Goal: Complete application form

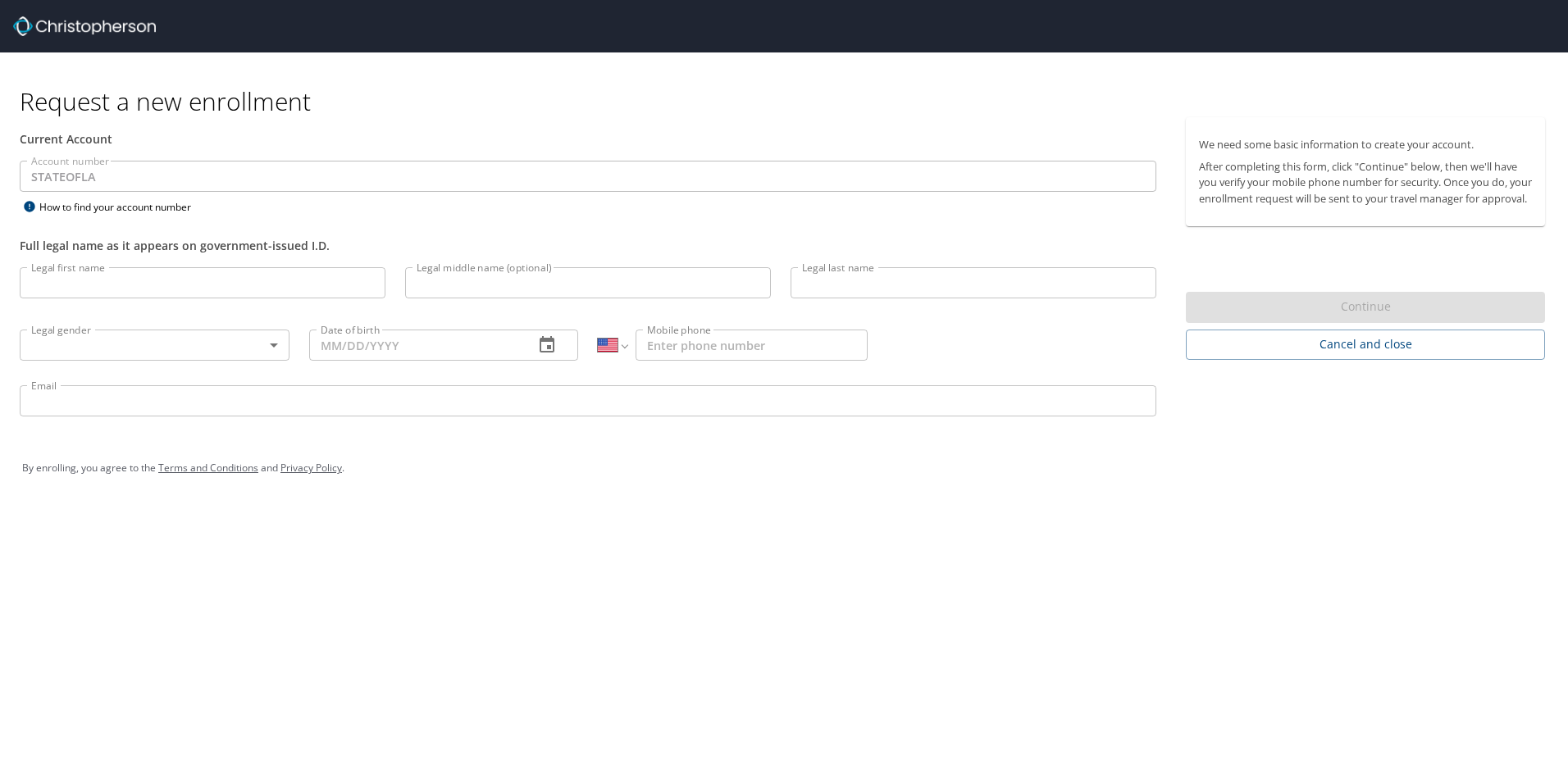
select select "US"
click at [65, 292] on input "Legal first name" at bounding box center [202, 283] width 366 height 31
type input "TORSTEN"
type input "[PERSON_NAME]"
type input "[DATE]"
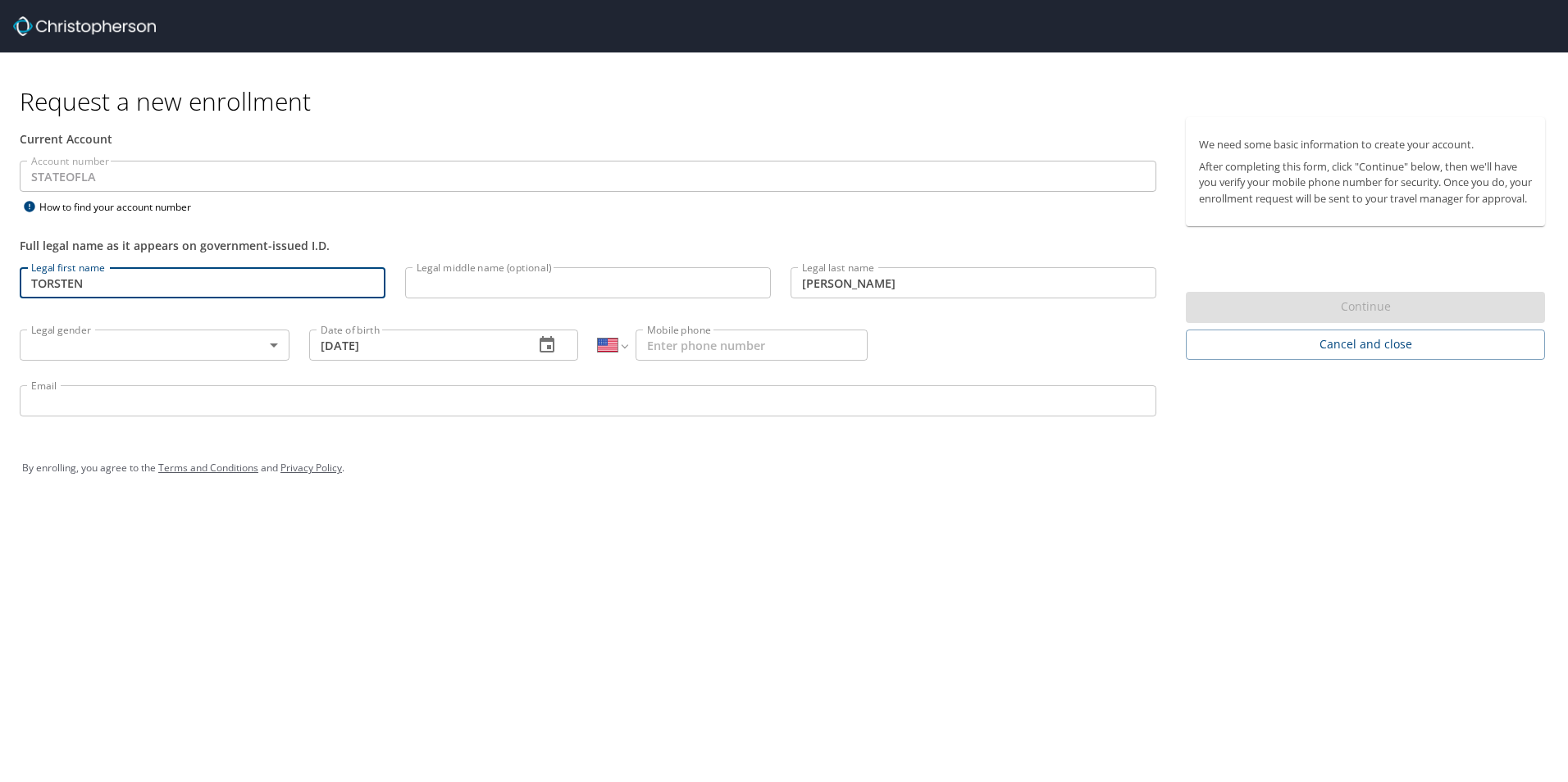
type input "[EMAIL_ADDRESS][DOMAIN_NAME]"
click at [277, 342] on body "Request a new enrollment Current Account Account number STATEOFLA Account numbe…" at bounding box center [784, 391] width 1568 height 782
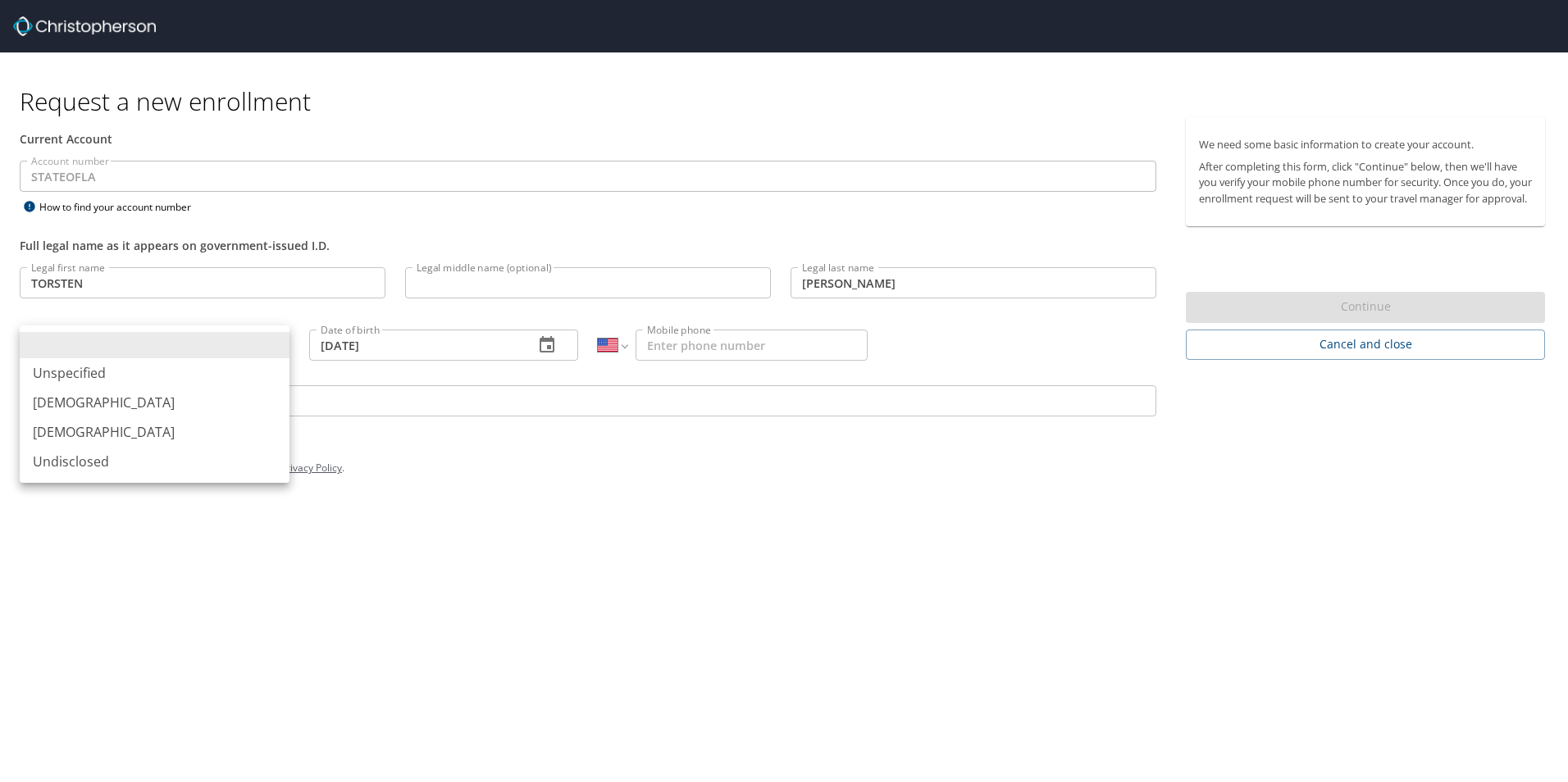
click at [88, 402] on li "[DEMOGRAPHIC_DATA]" at bounding box center [154, 402] width 270 height 29
type input "[DEMOGRAPHIC_DATA]"
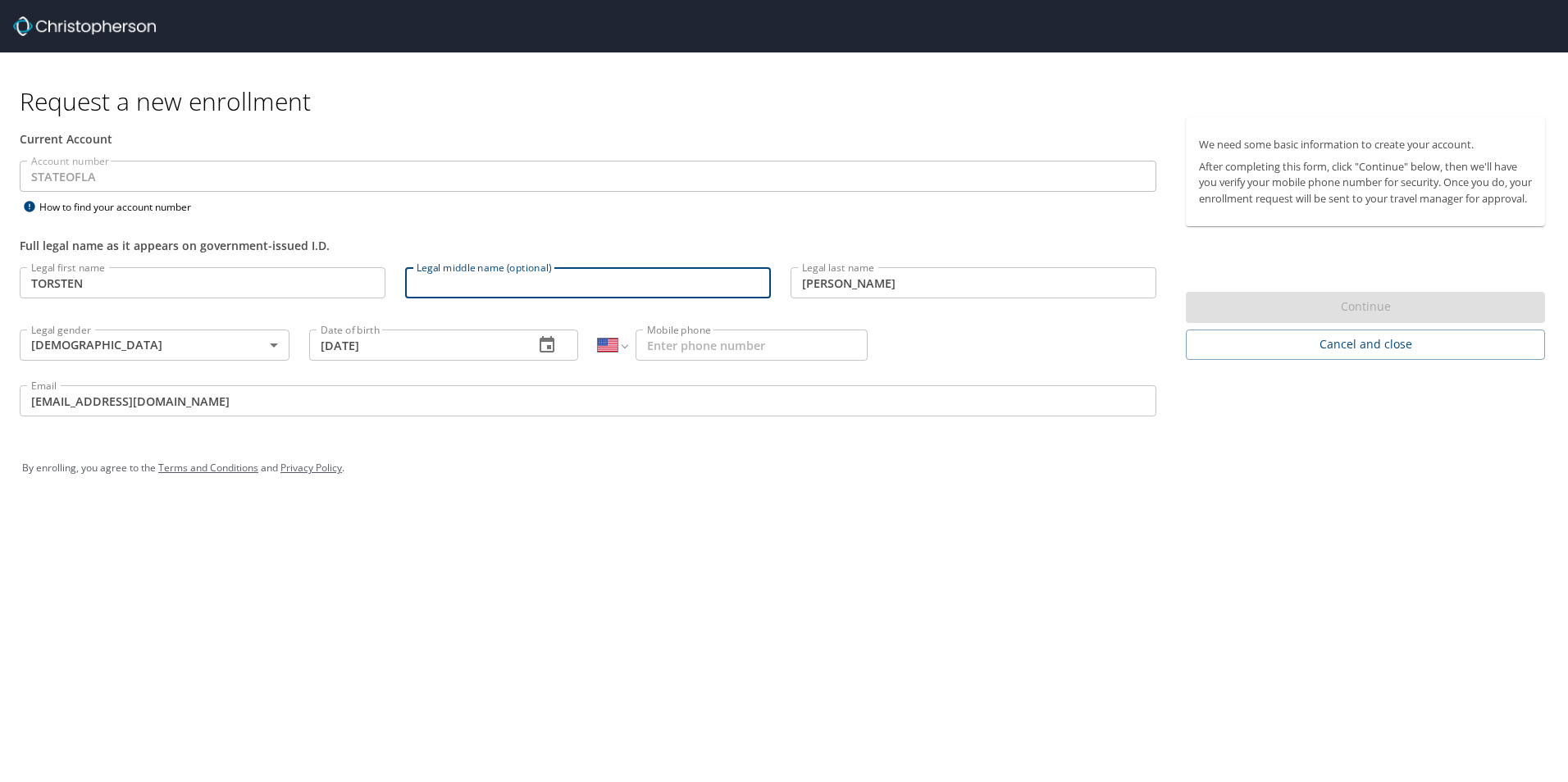
click at [483, 282] on input "Legal middle name (optional)" at bounding box center [588, 283] width 366 height 31
type input "ARND"
type input "[PHONE_NUMBER]"
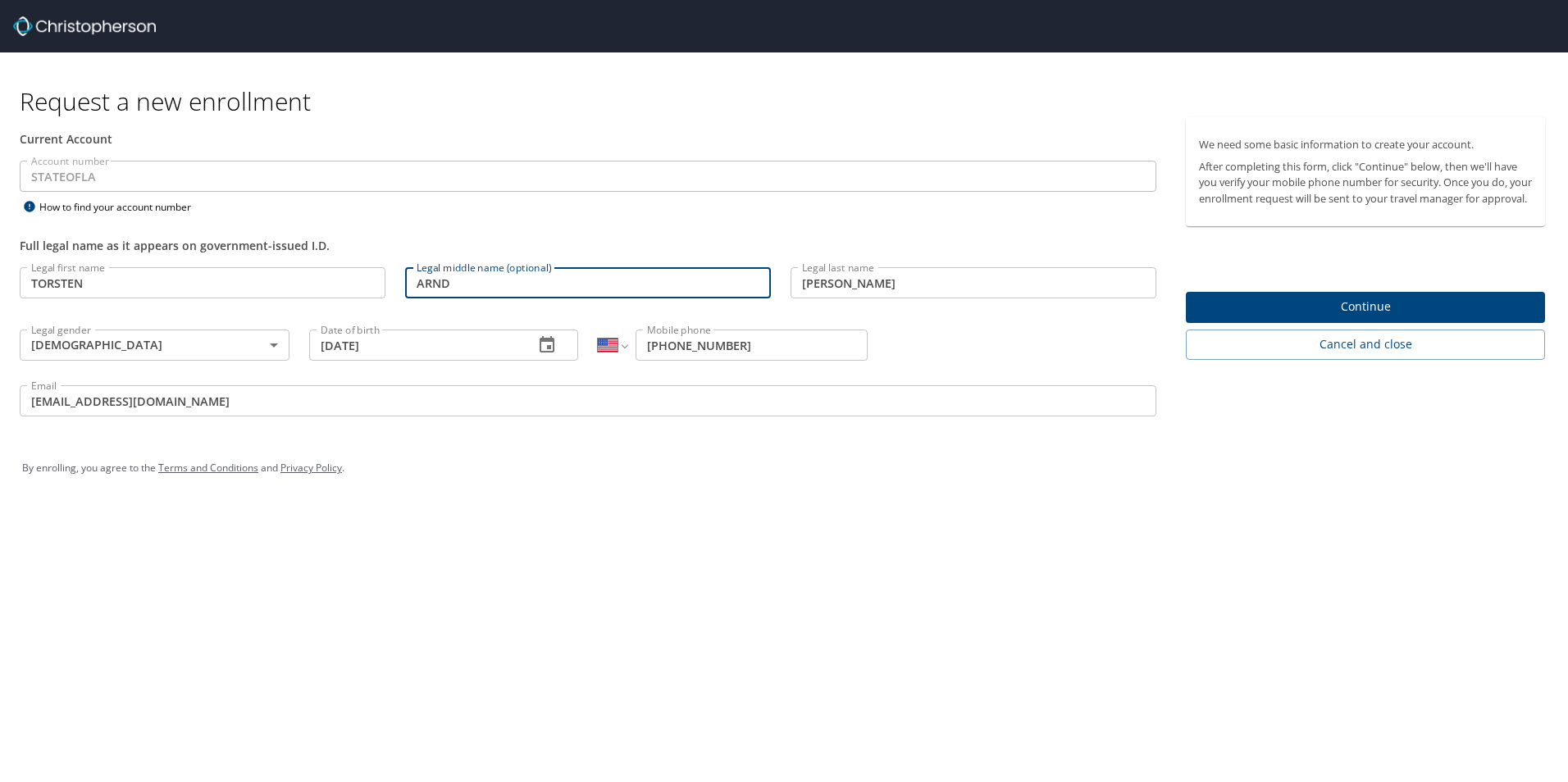
click at [1360, 317] on span "Continue" at bounding box center [1365, 307] width 333 height 20
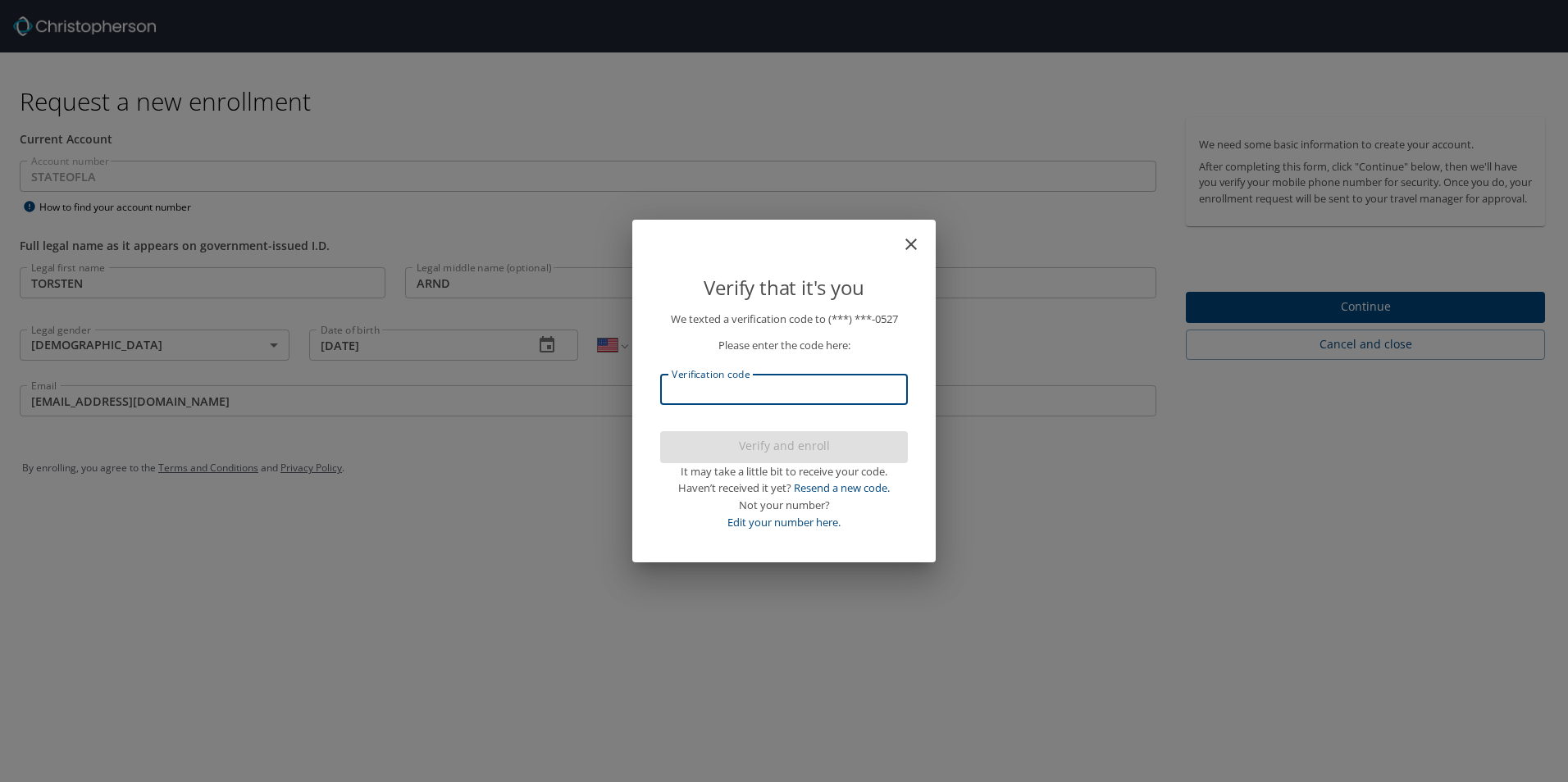
click at [737, 389] on input "Verification code" at bounding box center [784, 389] width 247 height 31
type input "553377"
click at [781, 444] on span "Verify and enroll" at bounding box center [784, 446] width 221 height 20
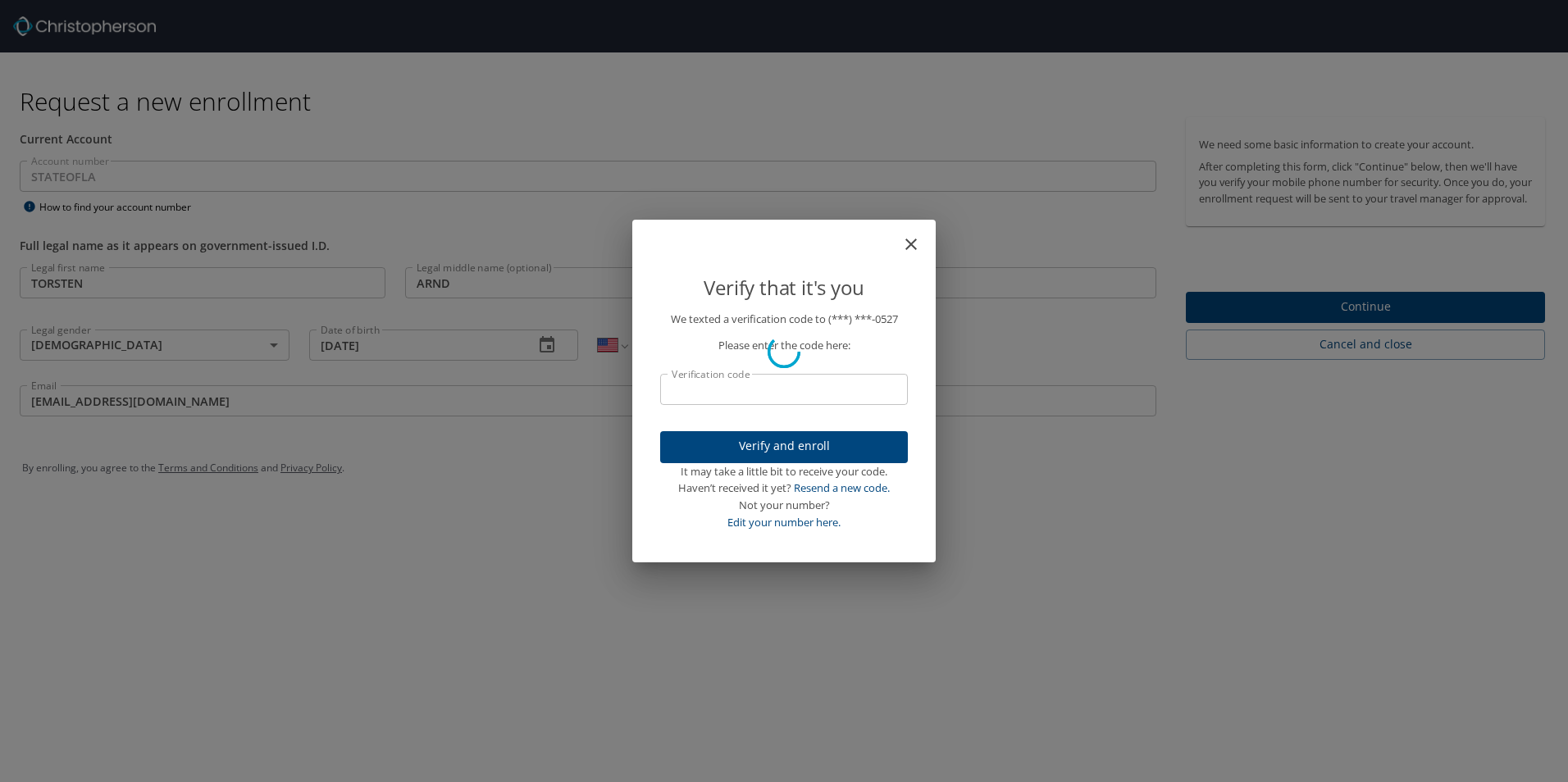
click at [1347, 319] on div "Verify that it's you We texted a verification code to (***) ***- 0527 Please en…" at bounding box center [784, 391] width 1568 height 782
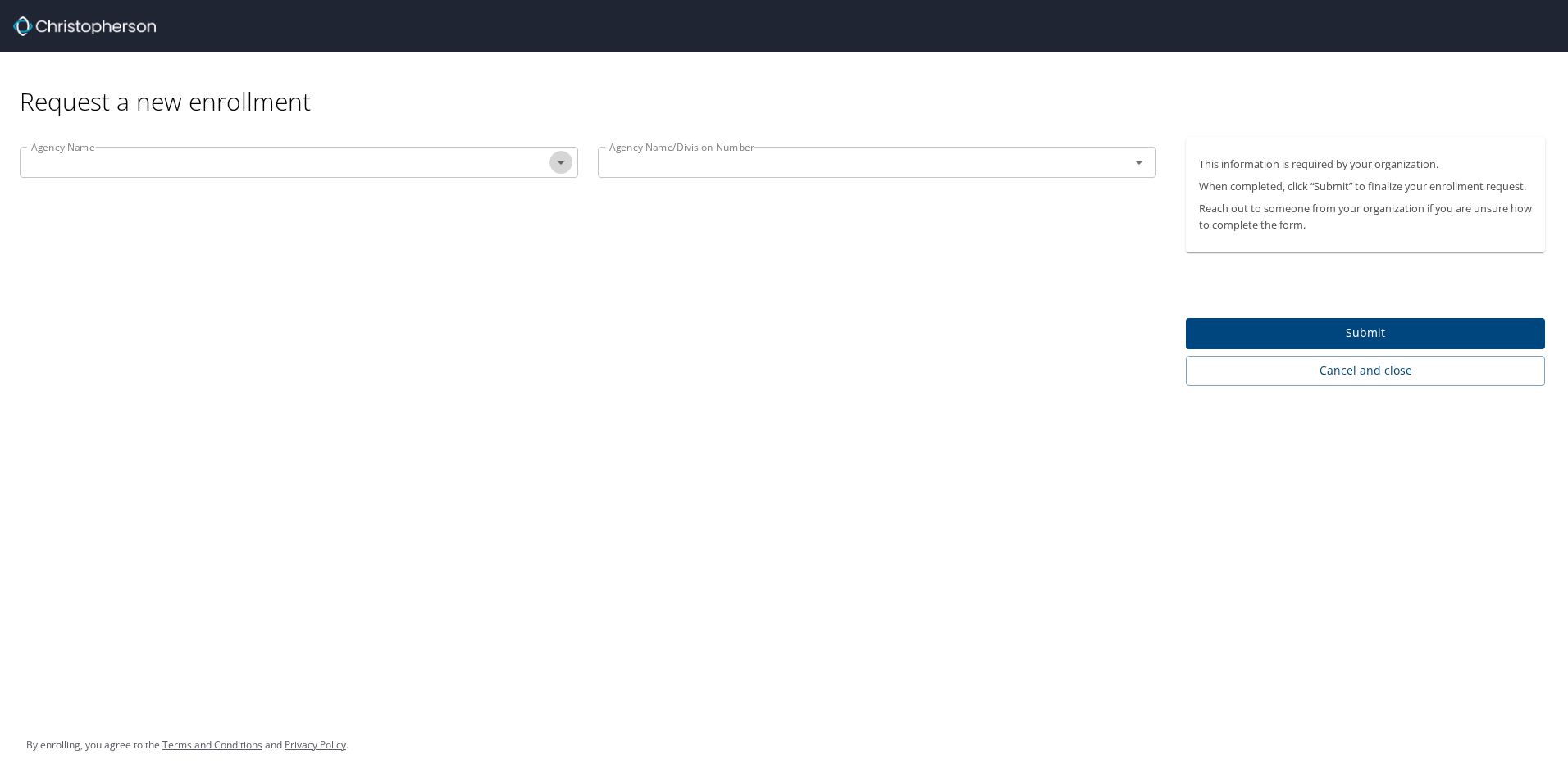
click at [559, 165] on icon "Open" at bounding box center [560, 162] width 19 height 19
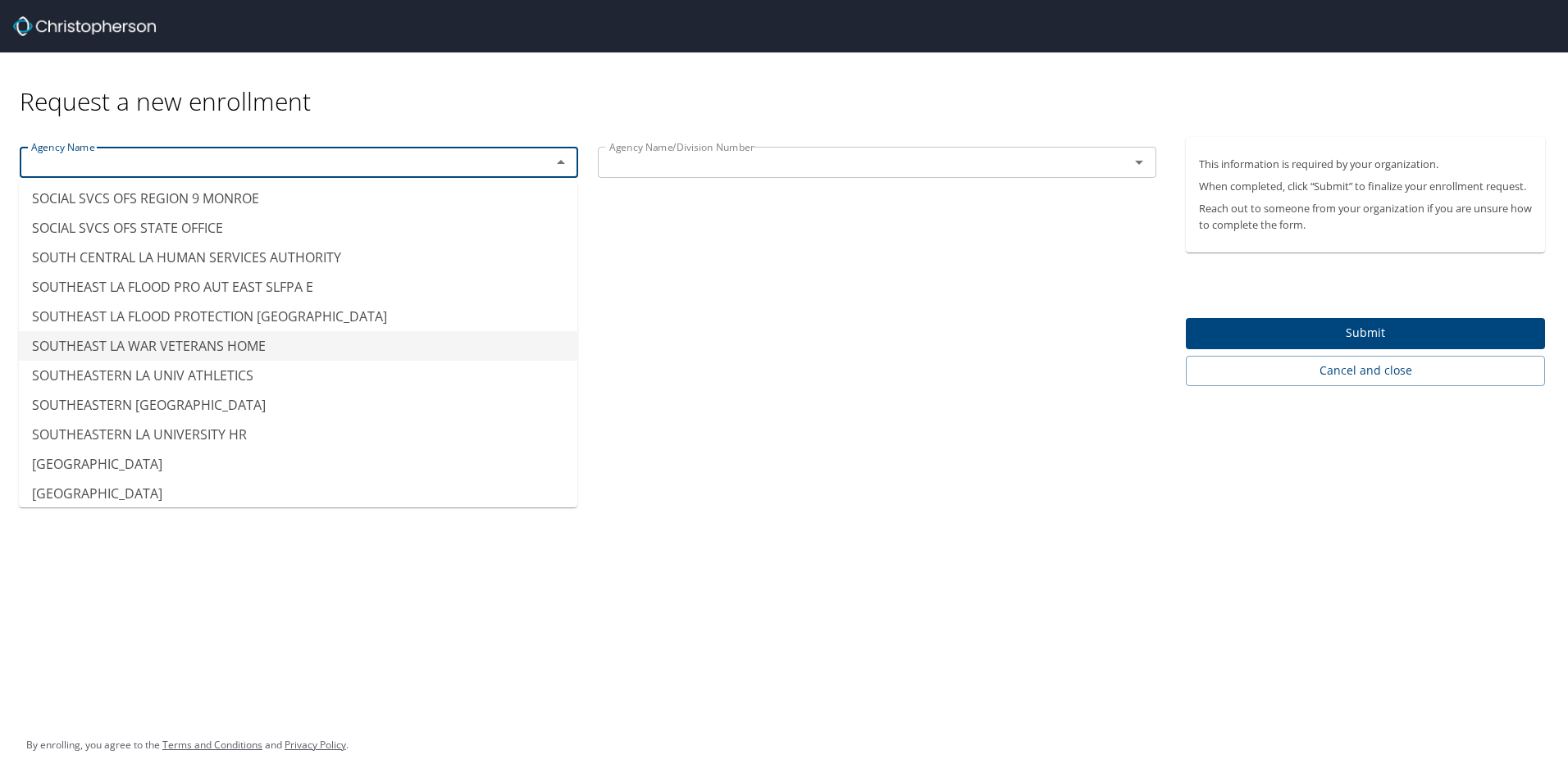
scroll to position [12052, 0]
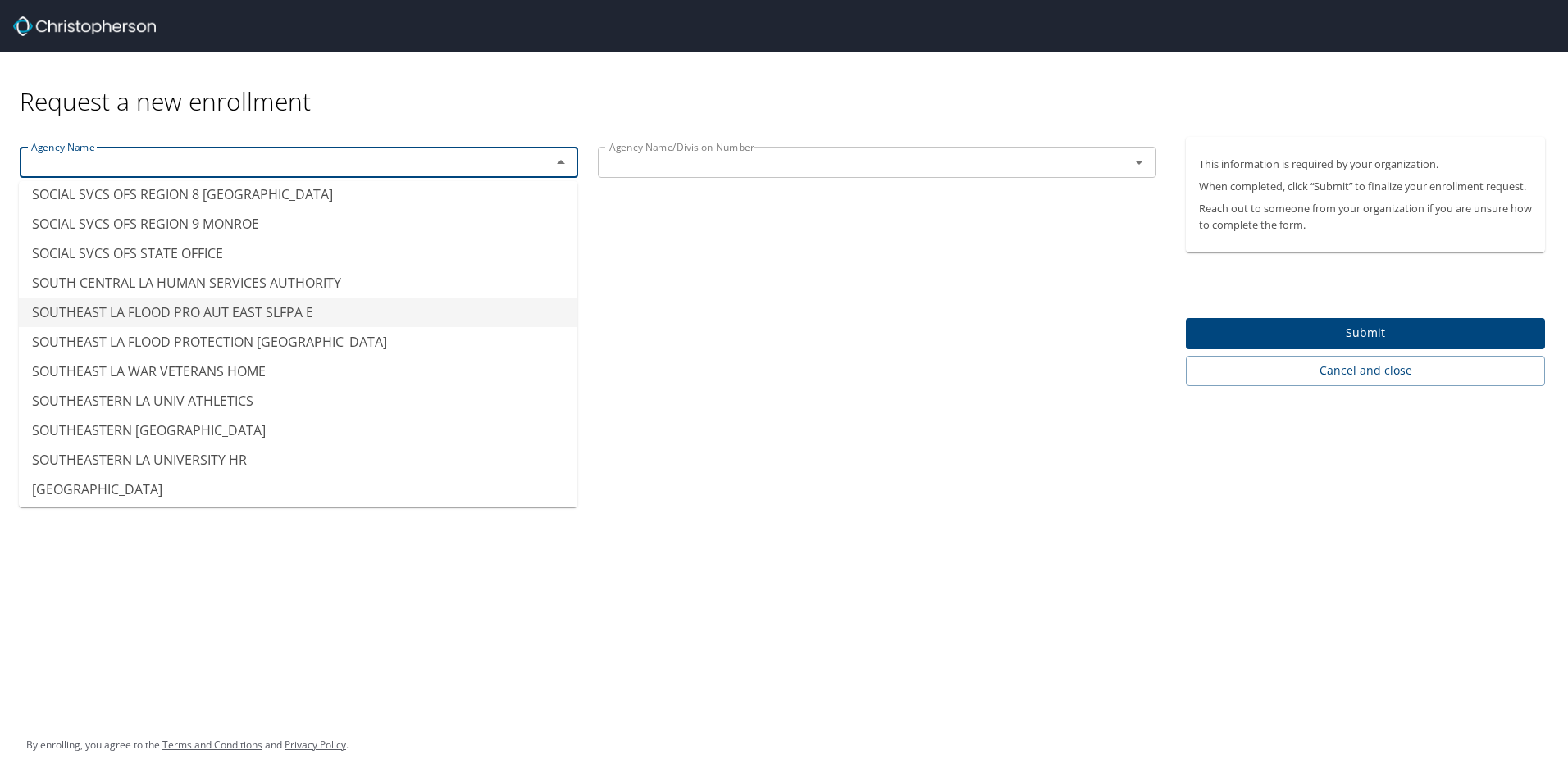
click at [193, 312] on li "SOUTHEAST LA FLOOD PRO AUT EAST SLFPA E" at bounding box center [298, 312] width 559 height 29
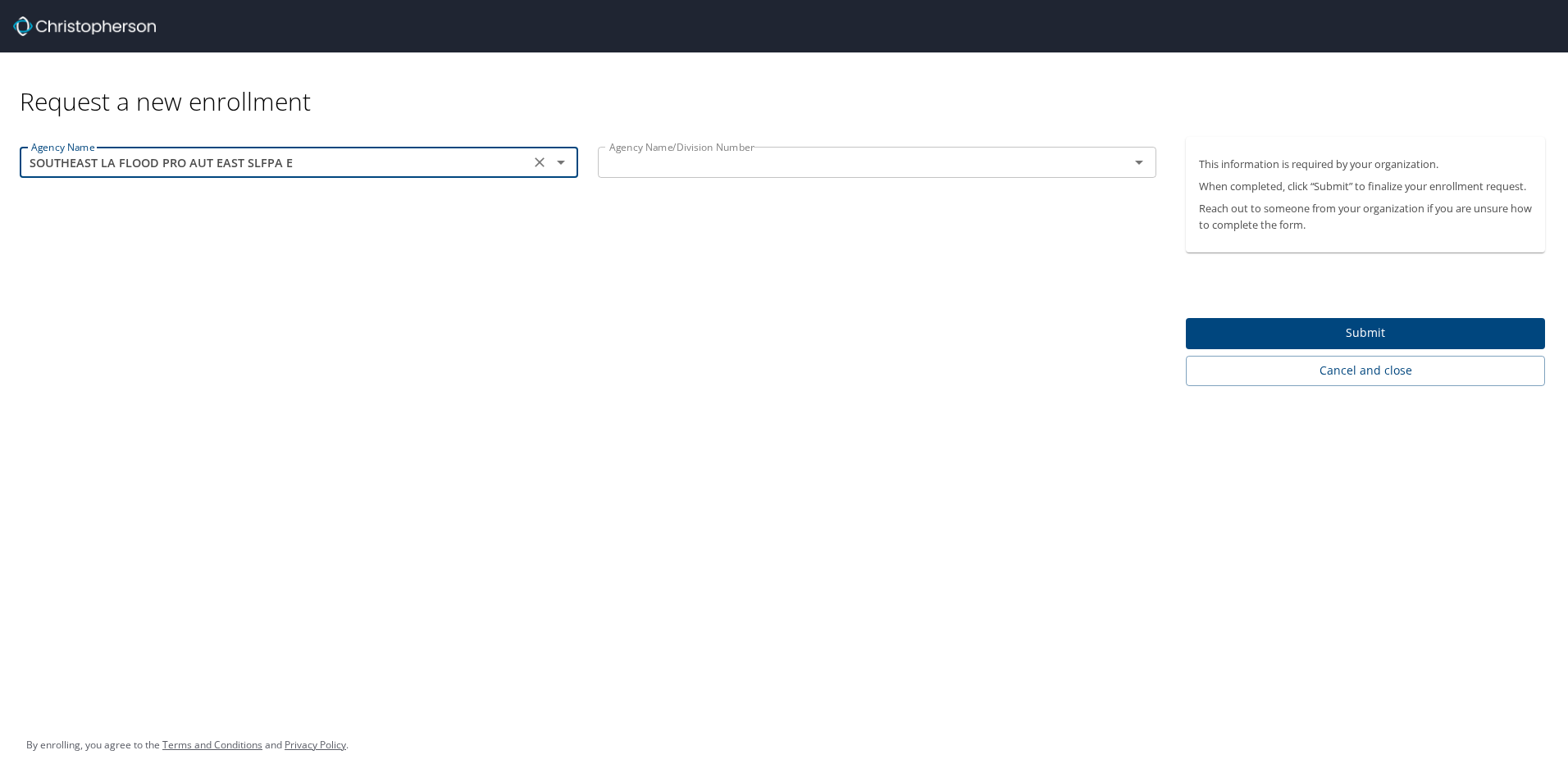
type input "SOUTHEAST LA FLOOD PRO AUT EAST SLFPA E"
click at [1133, 163] on icon "Open" at bounding box center [1138, 162] width 19 height 19
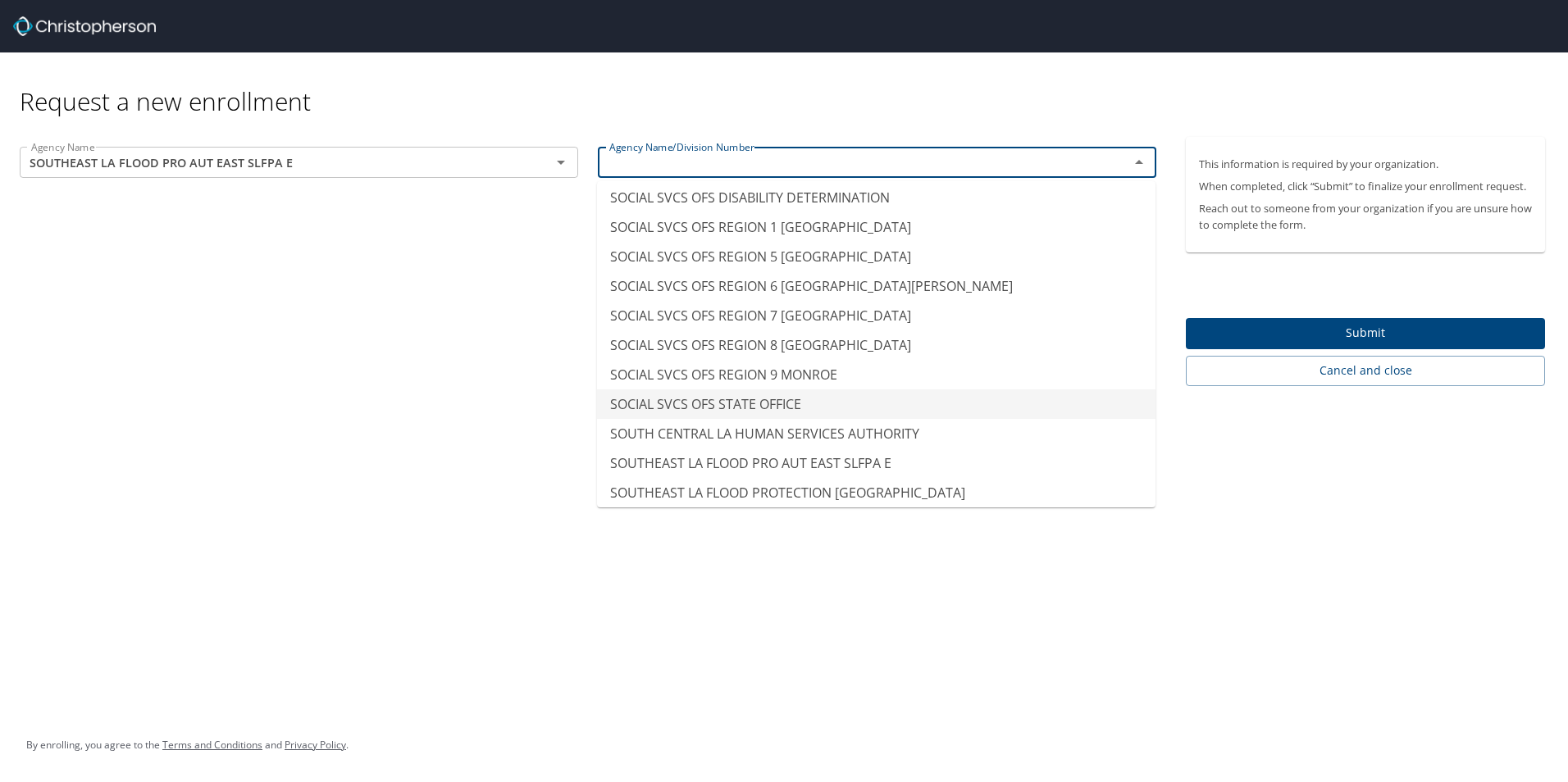
scroll to position [11889, 0]
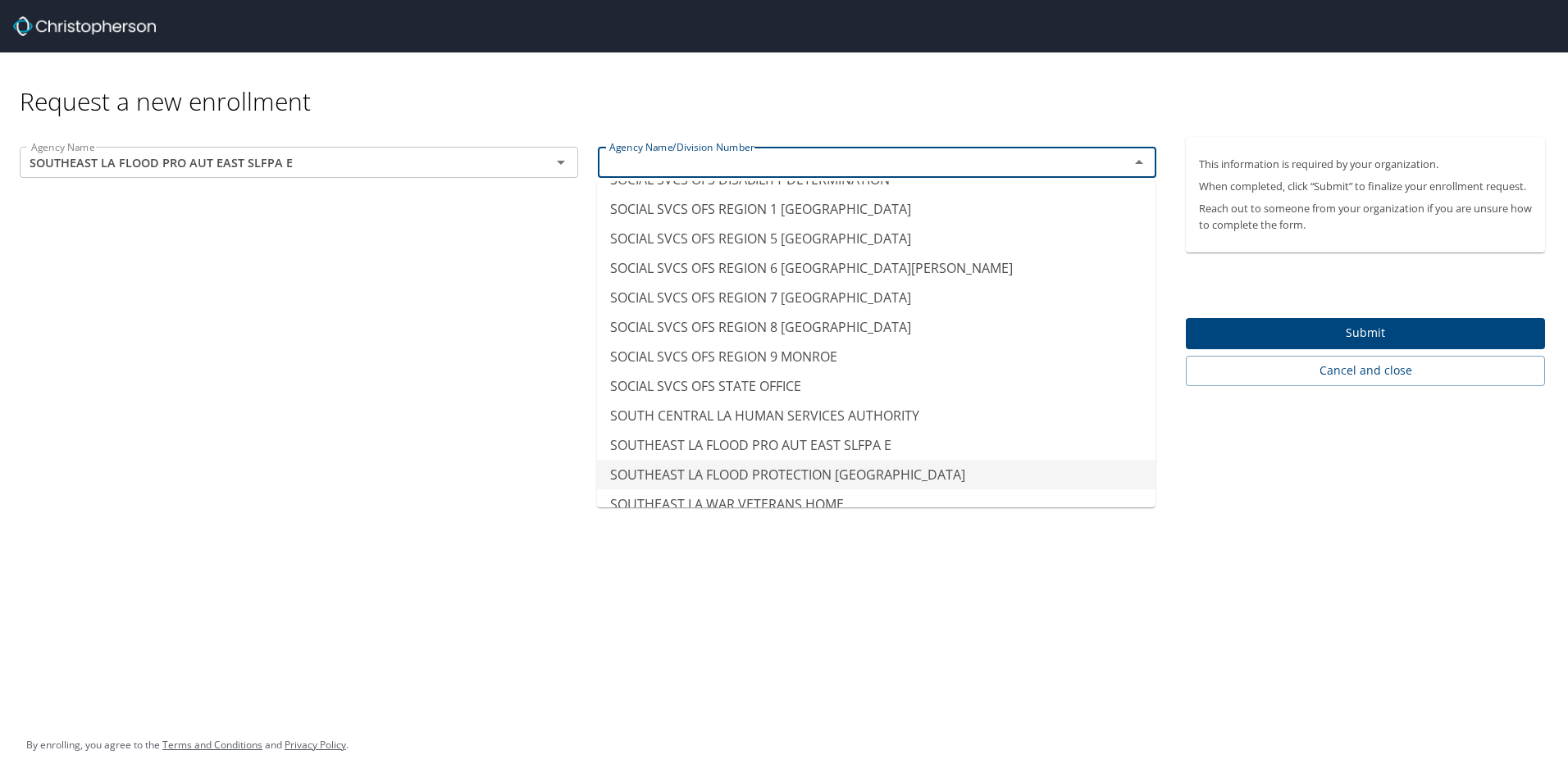
click at [856, 480] on li "SOUTHEAST LA FLOOD PROTECTION [GEOGRAPHIC_DATA]" at bounding box center [876, 474] width 559 height 29
type input "SOUTHEAST LA FLOOD PROTECTION [GEOGRAPHIC_DATA]"
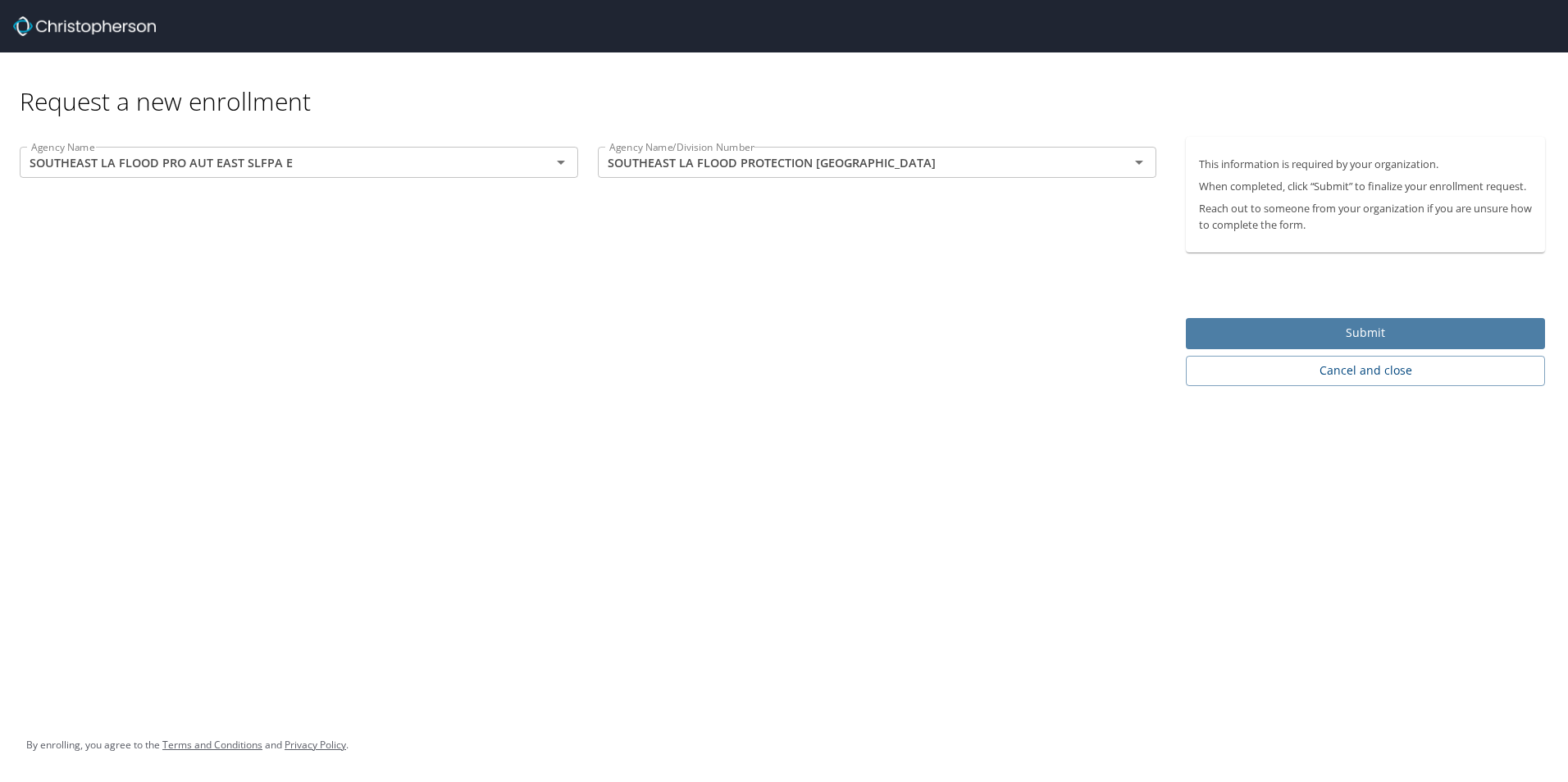
click at [1345, 330] on span "Submit" at bounding box center [1365, 333] width 333 height 20
